Goal: Register for event/course

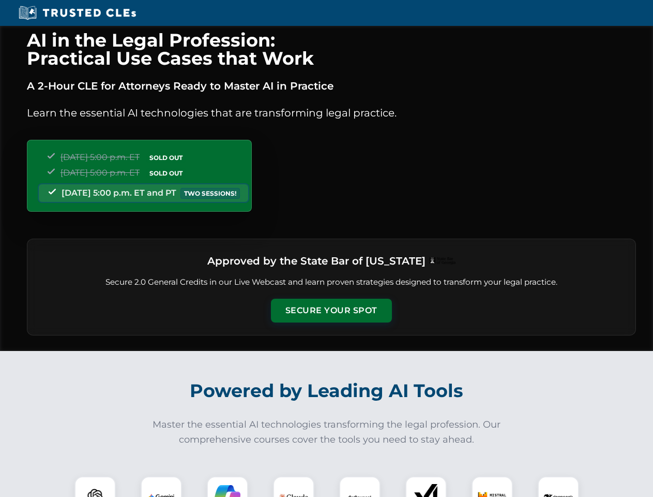
click at [331, 310] on button "Secure Your Spot" at bounding box center [331, 310] width 121 height 24
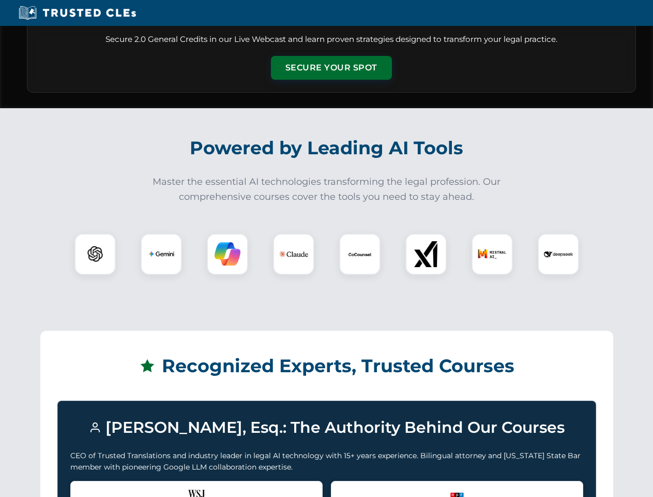
scroll to position [889, 0]
